Goal: Task Accomplishment & Management: Use online tool/utility

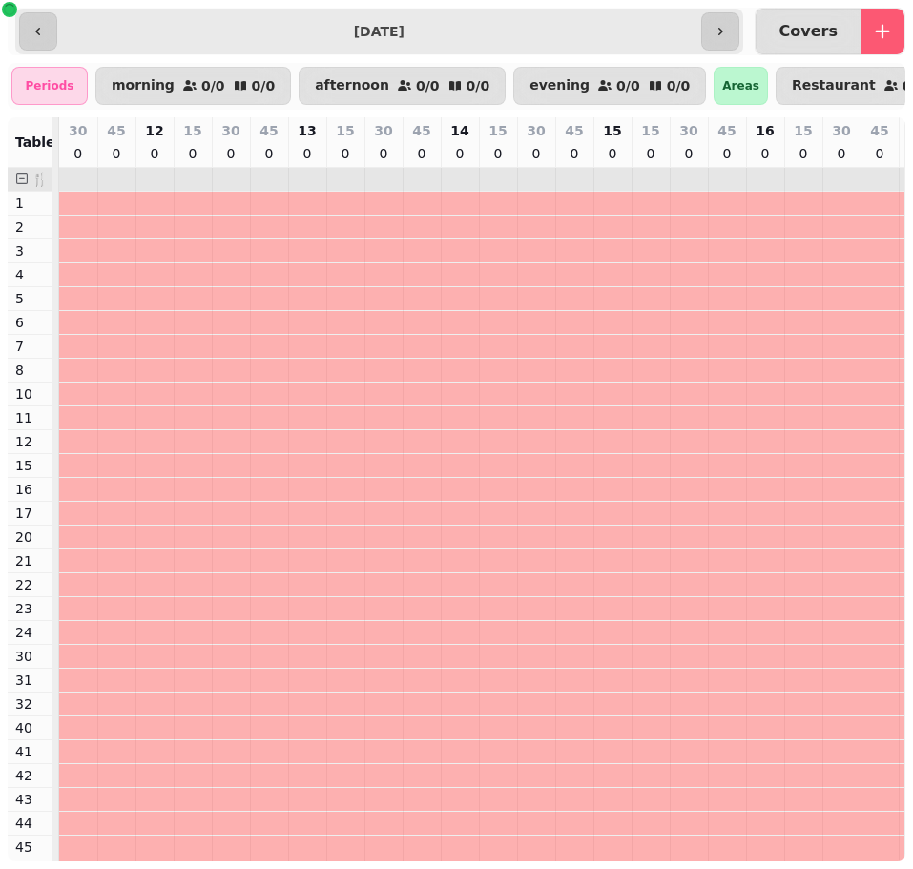
scroll to position [1, 0]
click at [146, 36] on input "**********" at bounding box center [379, 31] width 636 height 31
type input "**********"
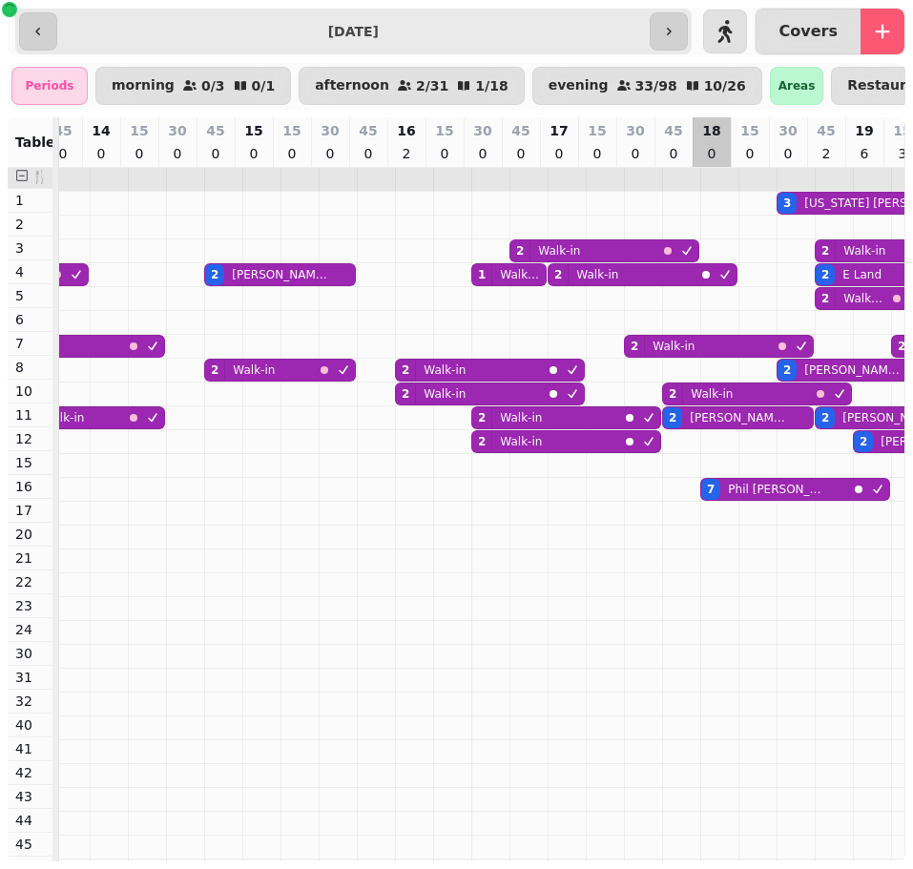
scroll to position [0, 0]
